Goal: Find specific page/section: Find specific page/section

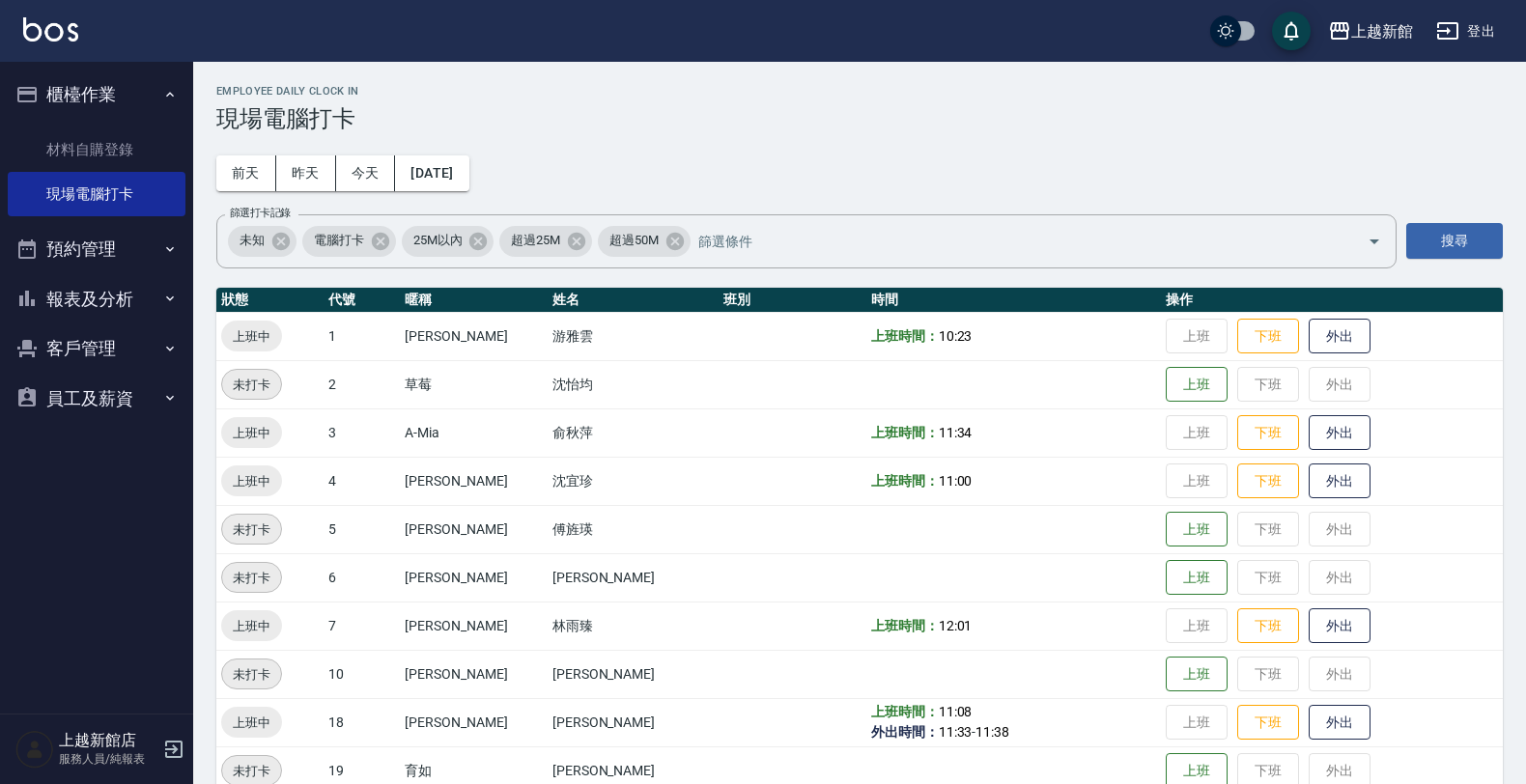
scroll to position [299, 0]
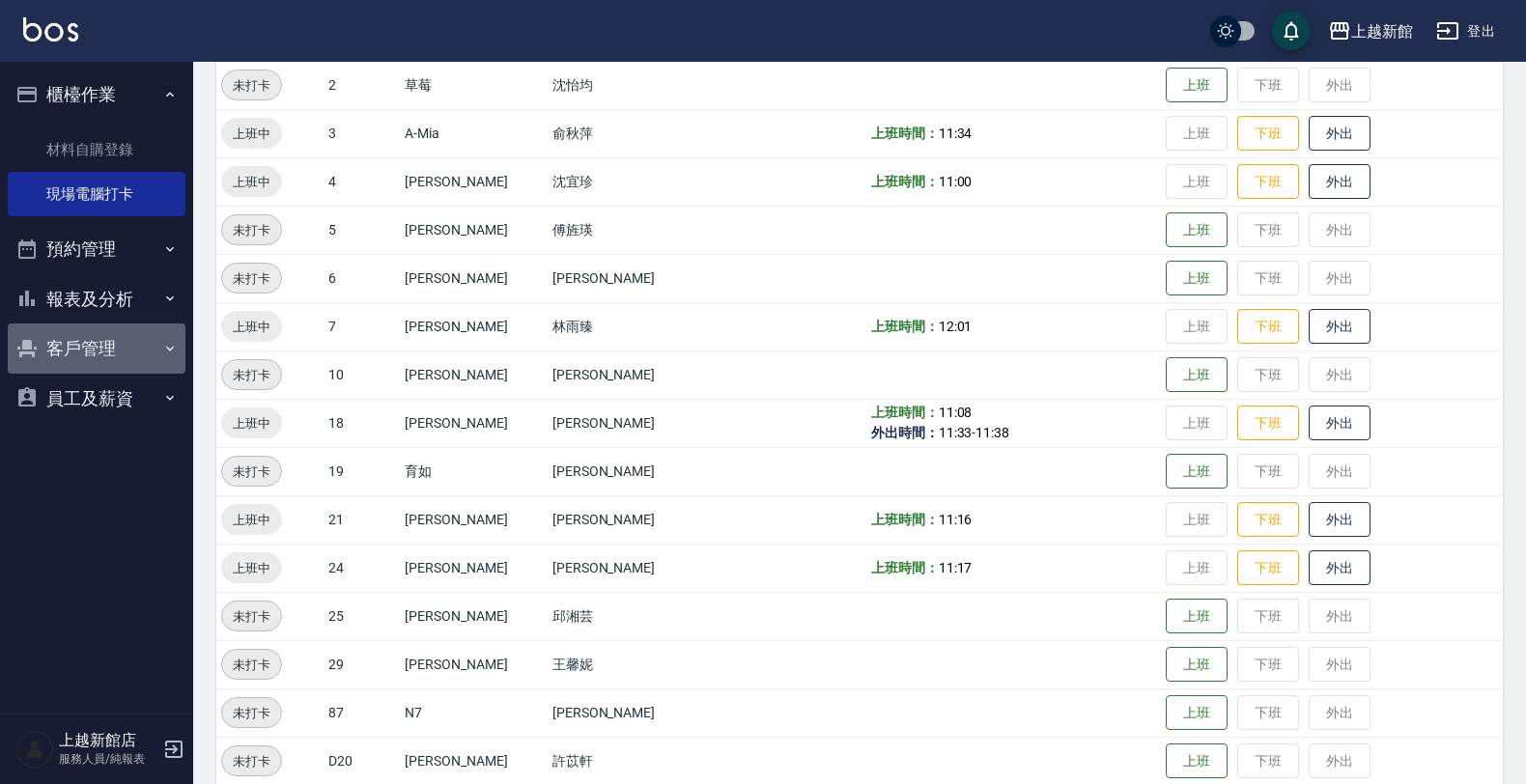
click at [74, 353] on button "客戶管理" at bounding box center [97, 349] width 178 height 50
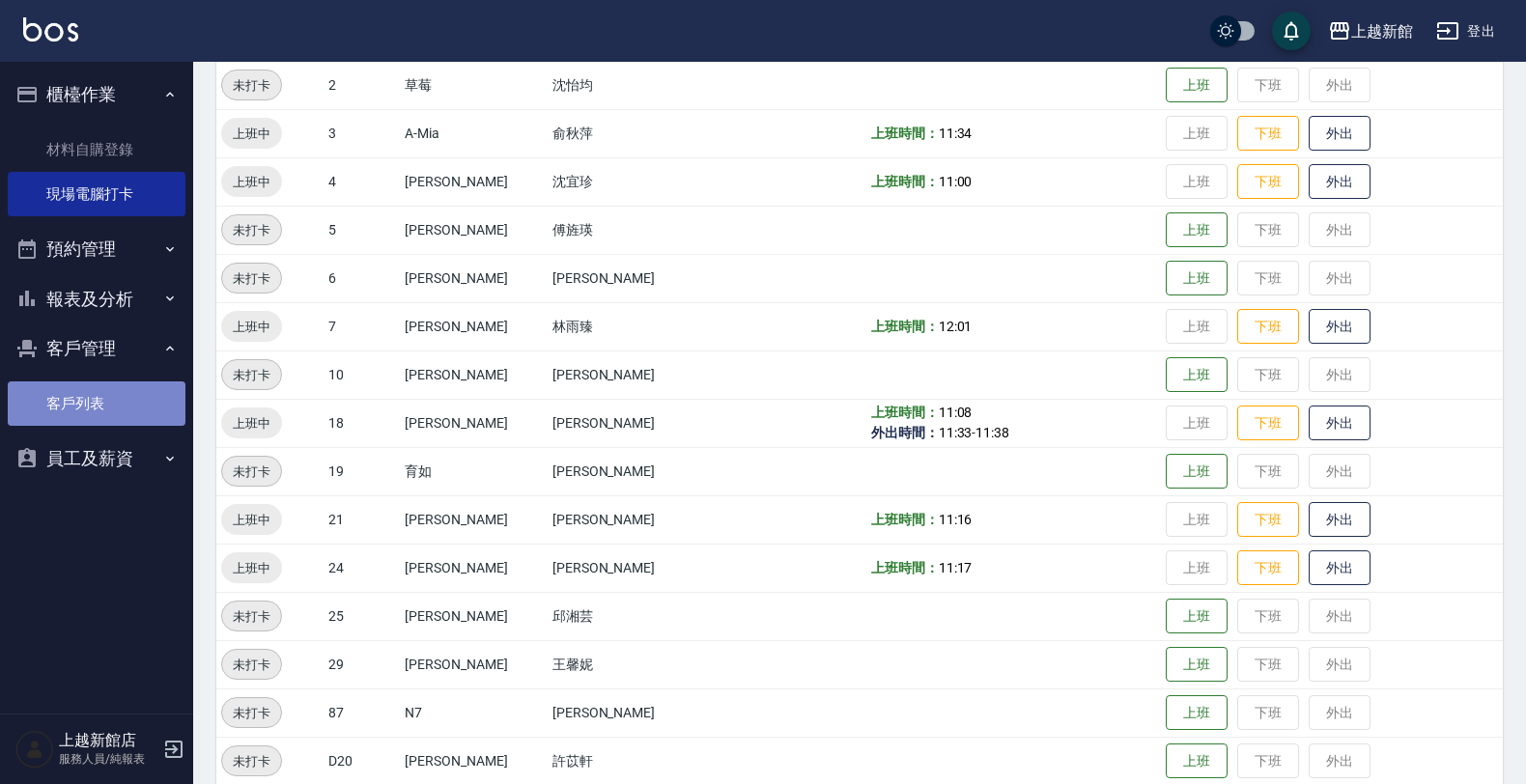
click at [65, 397] on link "客戶列表" at bounding box center [97, 403] width 178 height 44
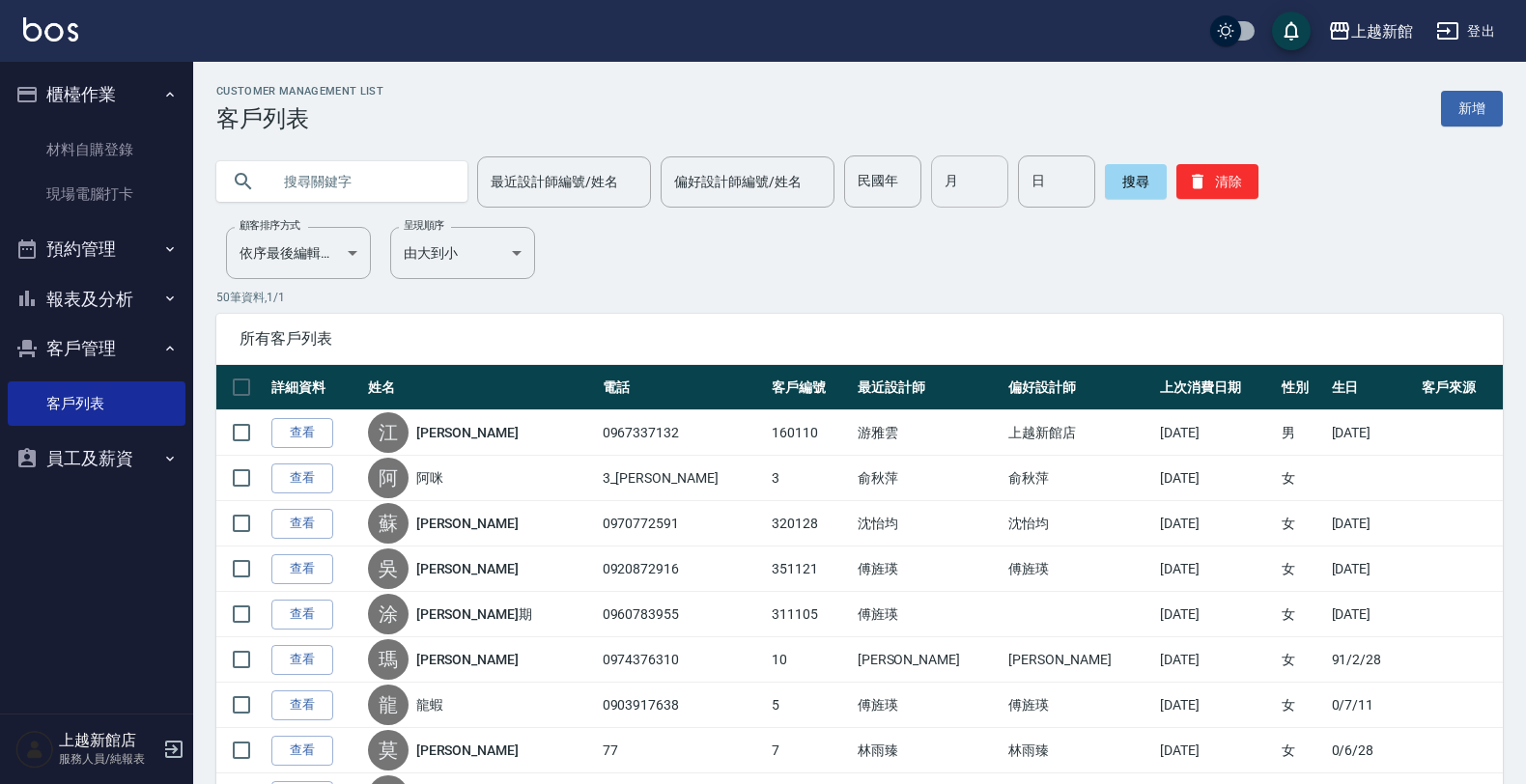
click at [937, 177] on input "月" at bounding box center [970, 181] width 77 height 52
type input "10"
click at [1033, 203] on input "日" at bounding box center [1056, 181] width 77 height 52
type input "28"
click at [281, 176] on input "text" at bounding box center [361, 181] width 182 height 52
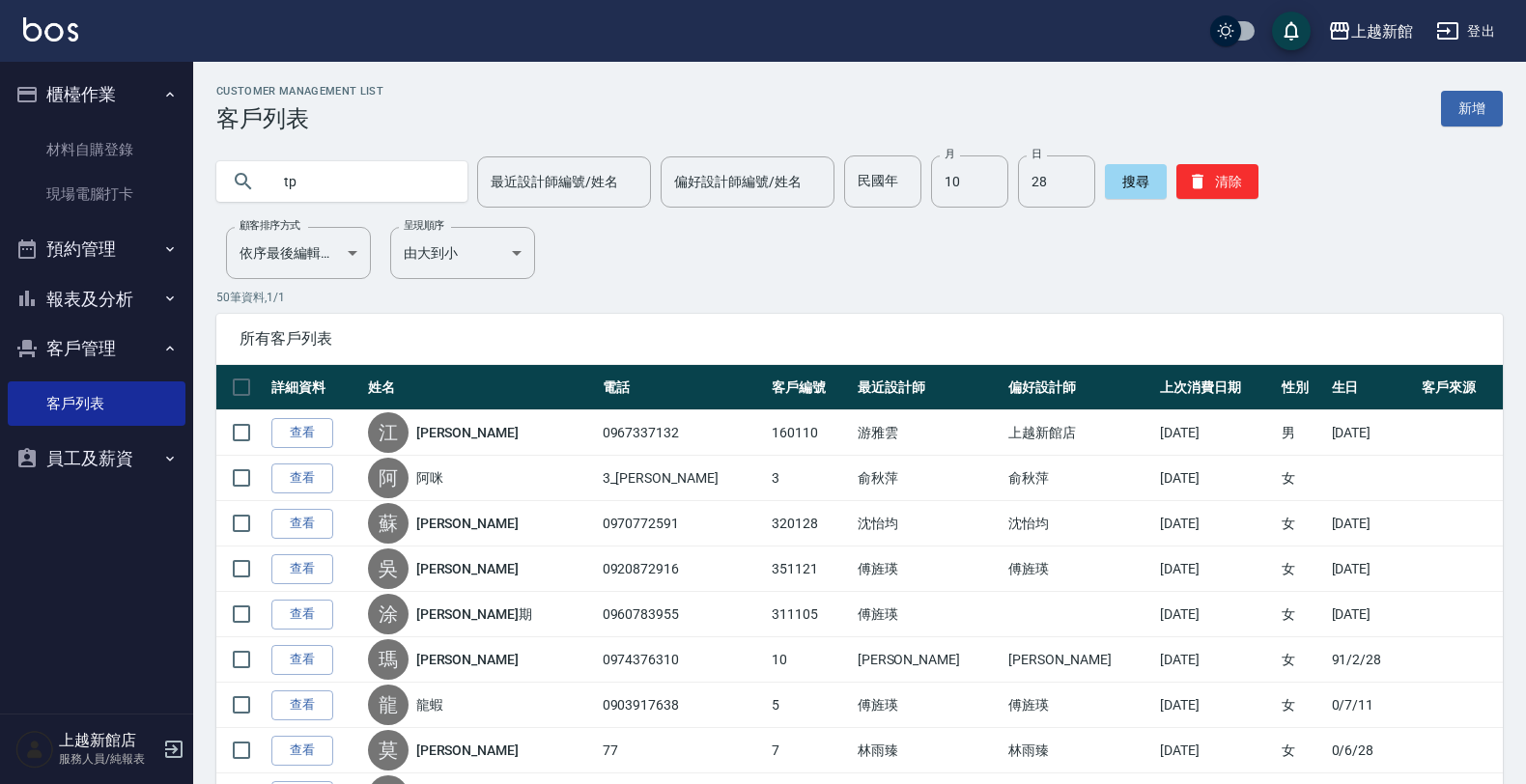
type input "t"
click at [325, 180] on input "text" at bounding box center [361, 181] width 182 height 52
type input "[PERSON_NAME]"
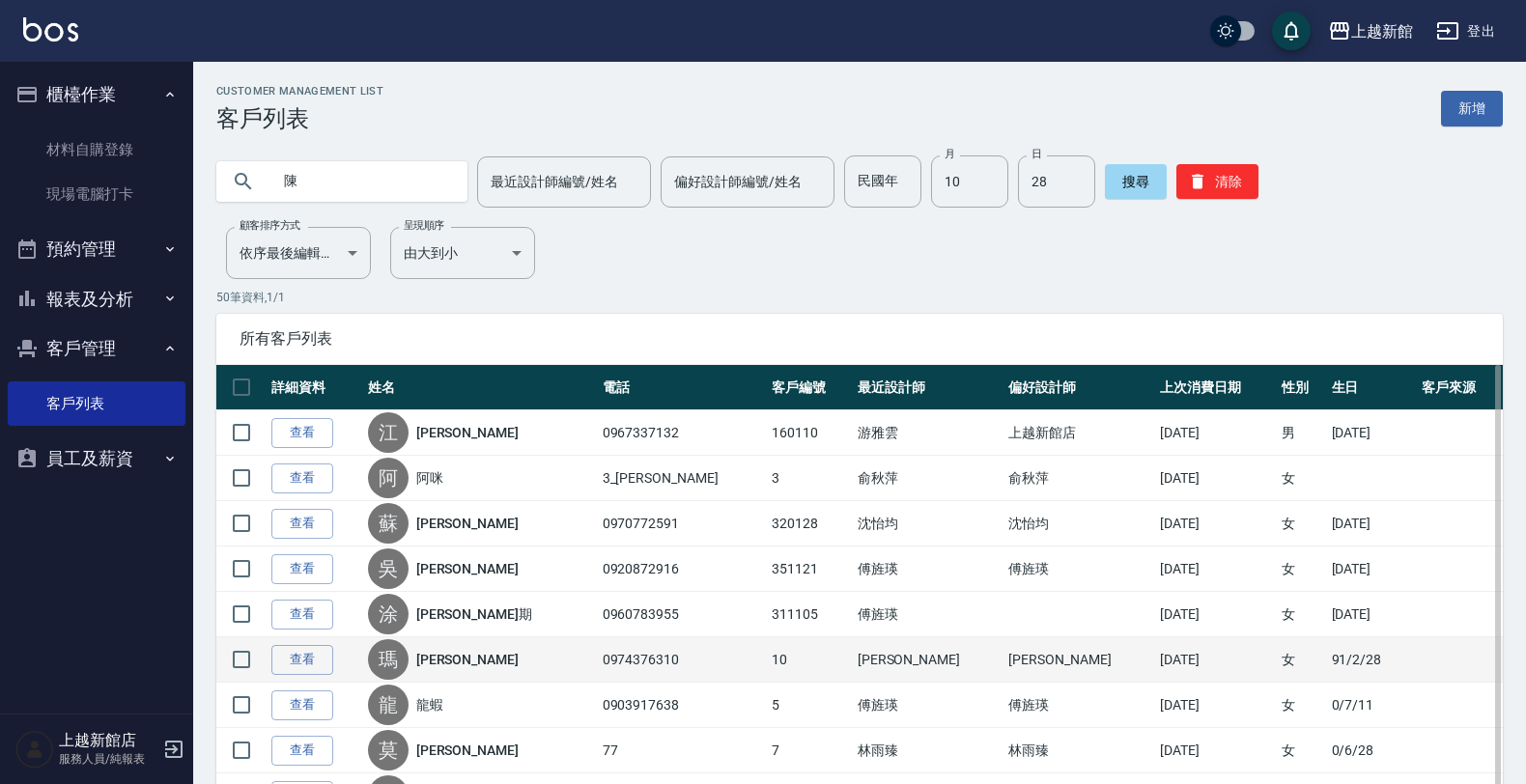
type input "陳"
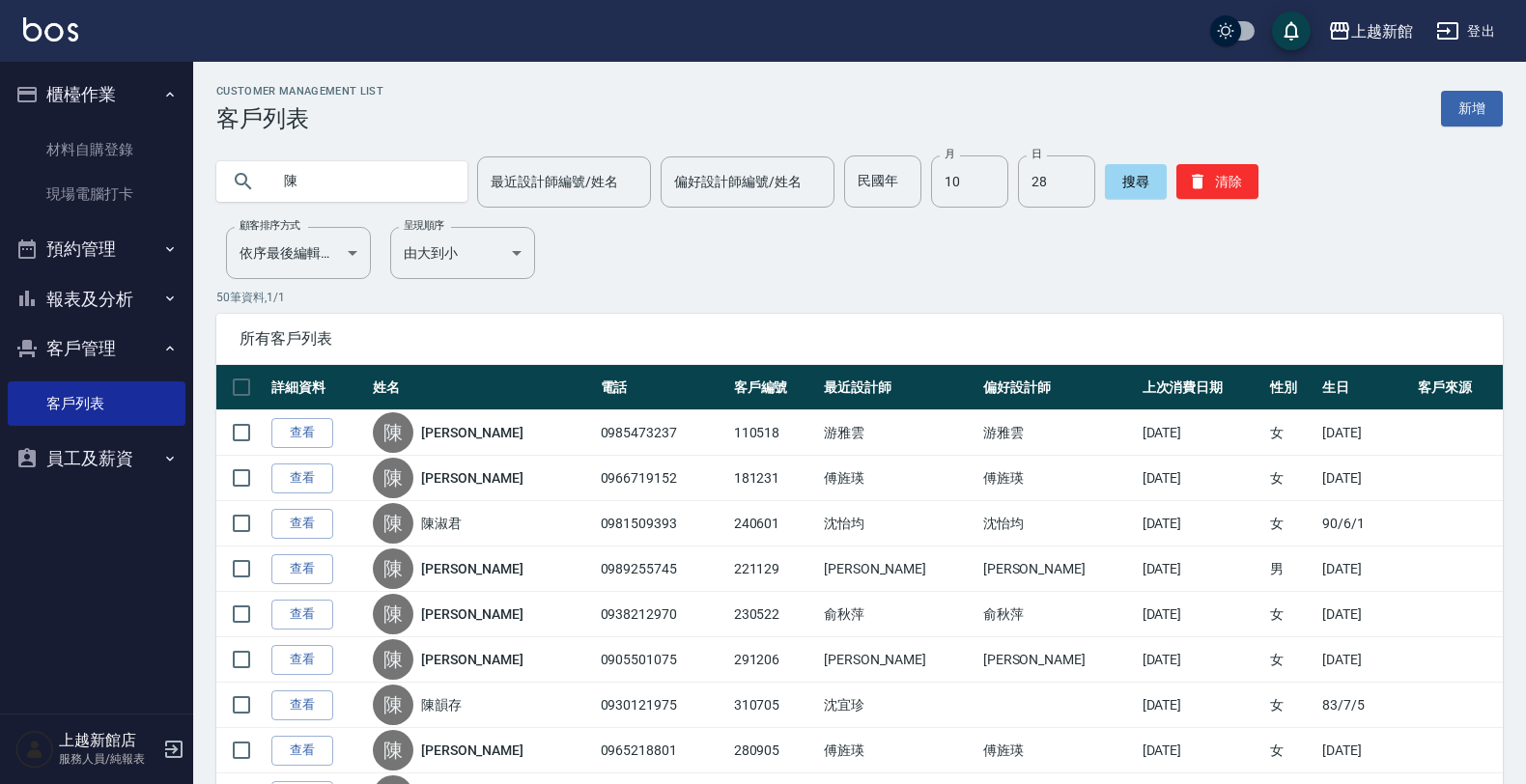
click at [349, 194] on input "陳" at bounding box center [361, 181] width 182 height 52
